Goal: Information Seeking & Learning: Learn about a topic

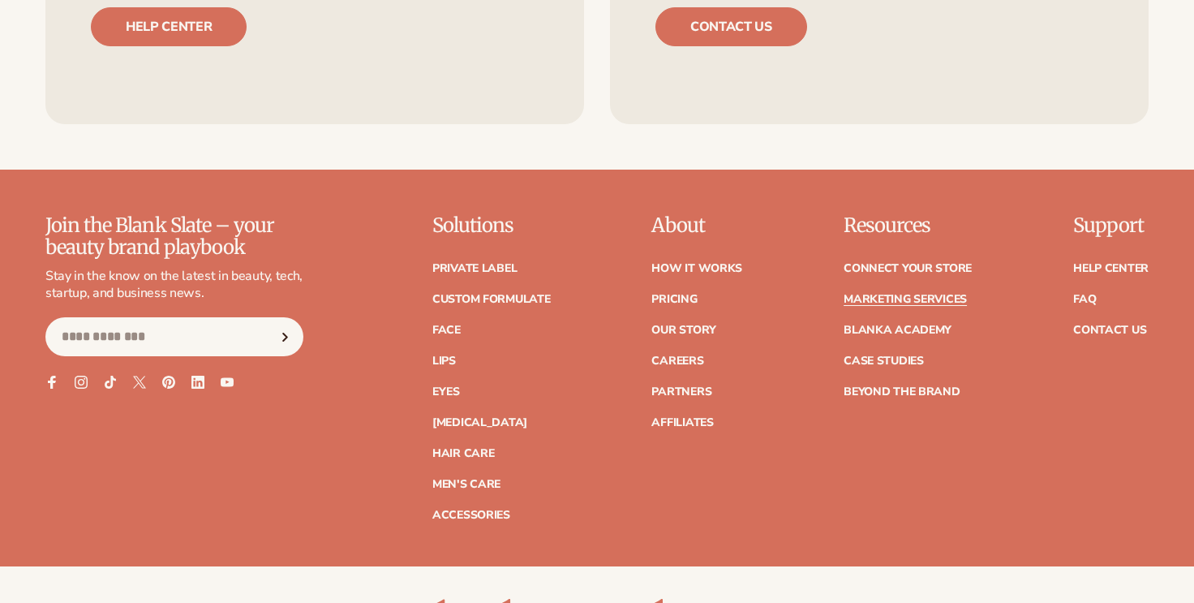
scroll to position [3574, 0]
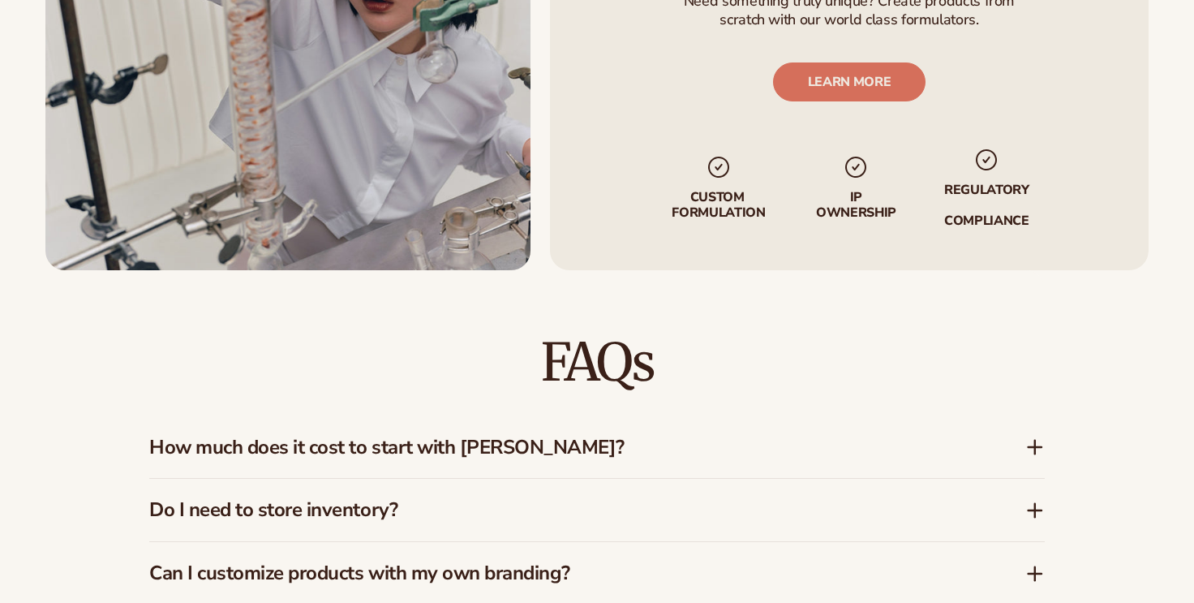
scroll to position [1079, 0]
click at [502, 450] on h3 "How much does it cost to start with [PERSON_NAME]?" at bounding box center [562, 448] width 827 height 24
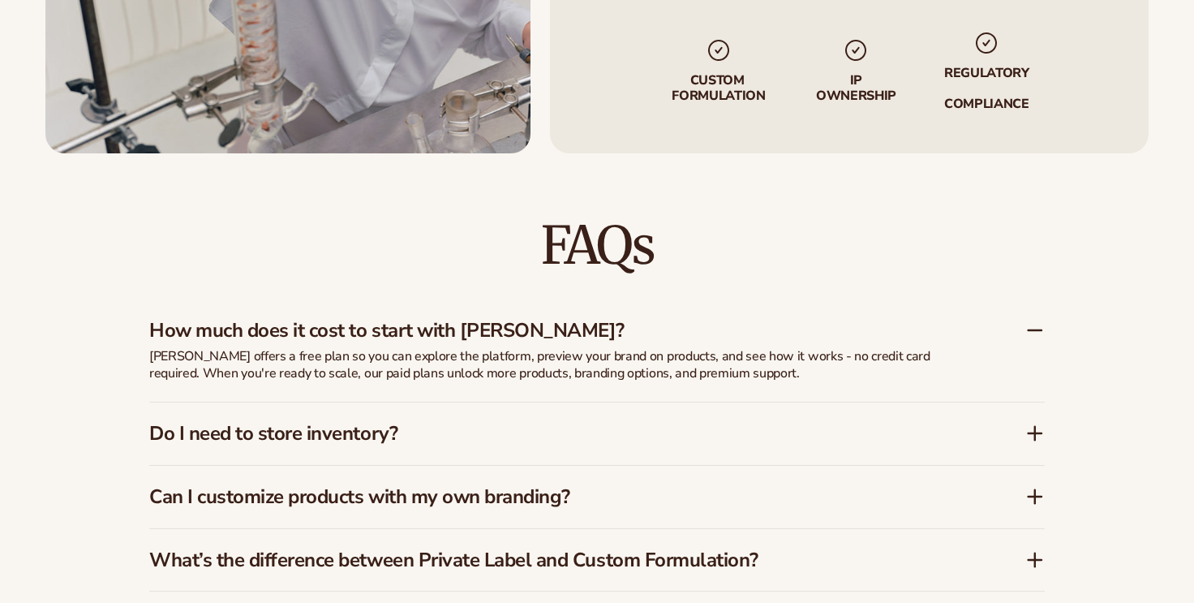
scroll to position [1214, 0]
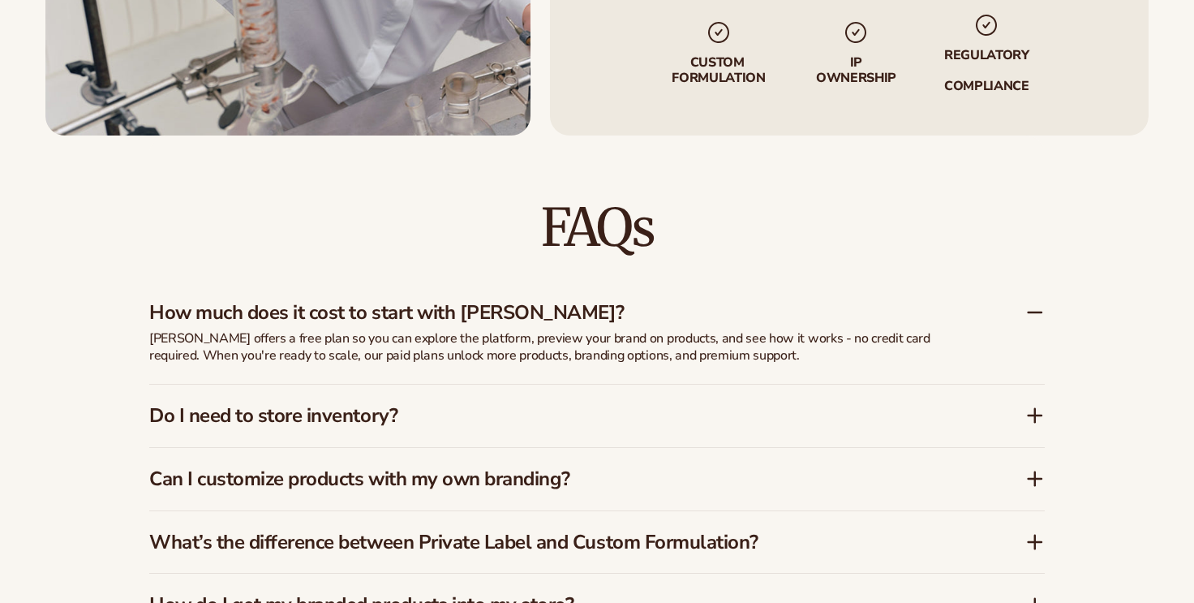
click at [290, 409] on h3 "Do I need to store inventory?" at bounding box center [562, 416] width 827 height 24
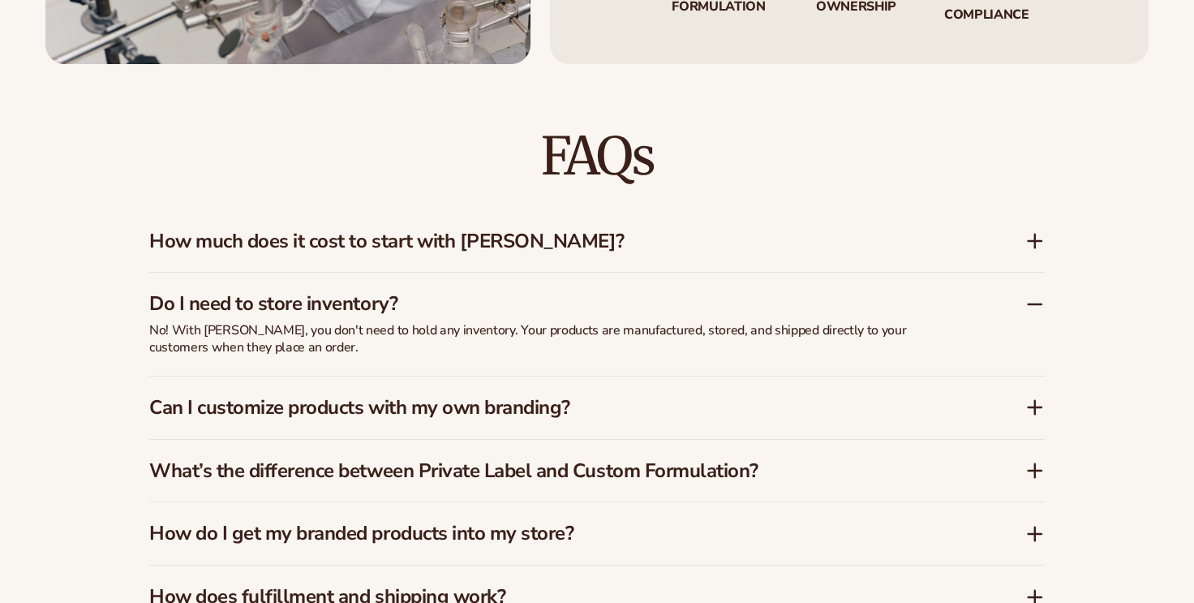
scroll to position [1290, 0]
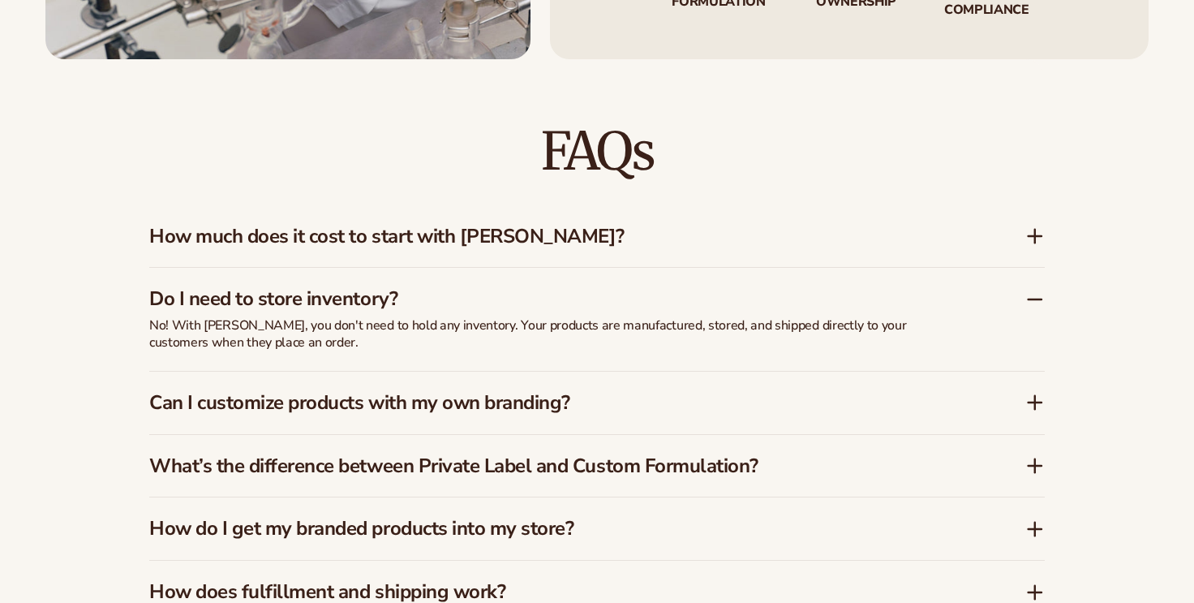
click at [291, 406] on h3 "Can I customize products with my own branding?" at bounding box center [562, 403] width 827 height 24
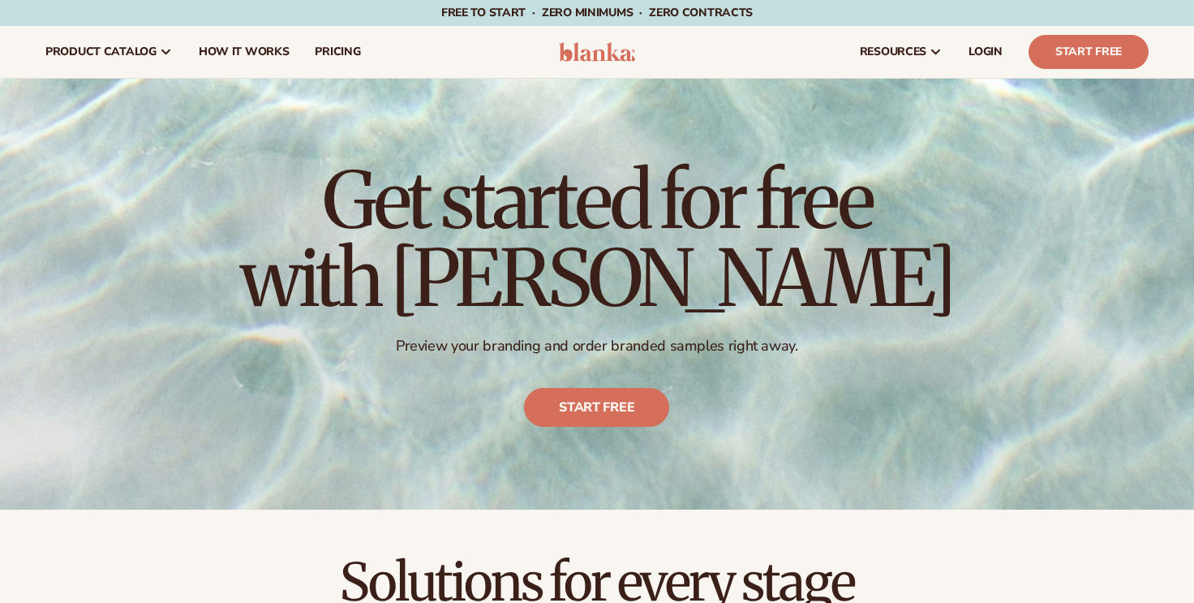
scroll to position [0, 0]
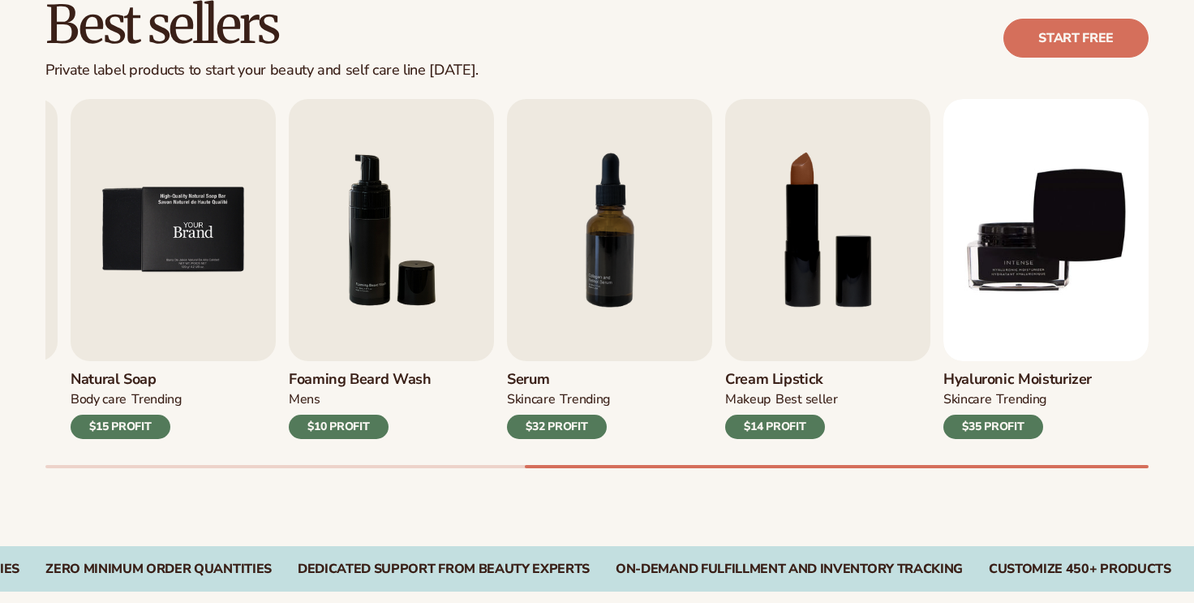
scroll to position [493, 0]
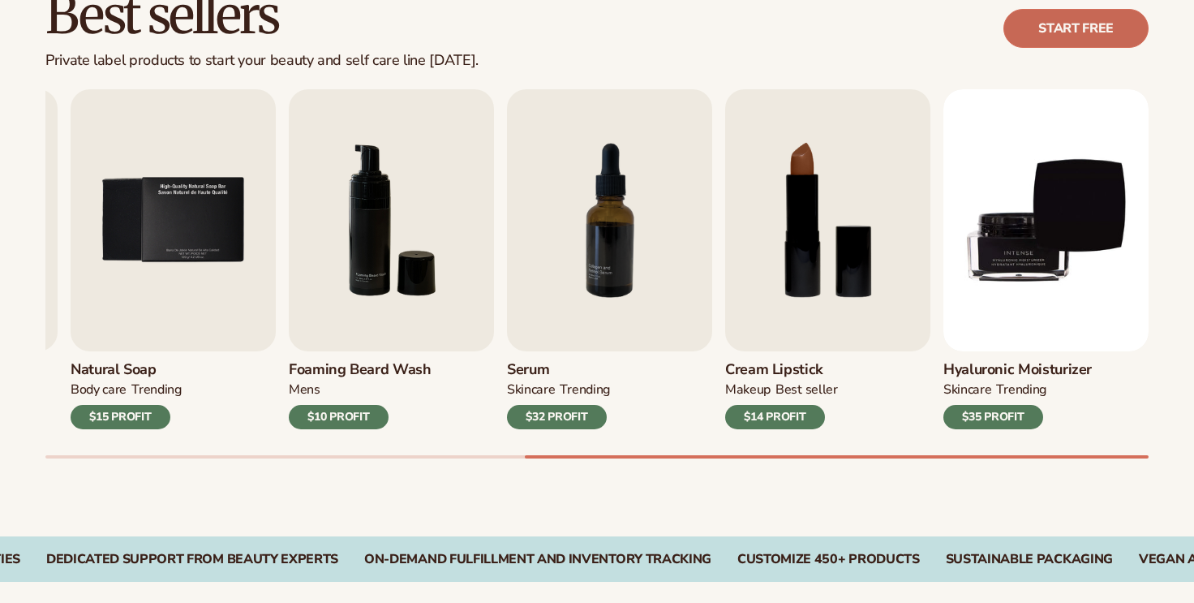
click at [1098, 26] on link "Start free" at bounding box center [1075, 28] width 145 height 39
